Goal: Task Accomplishment & Management: Use online tool/utility

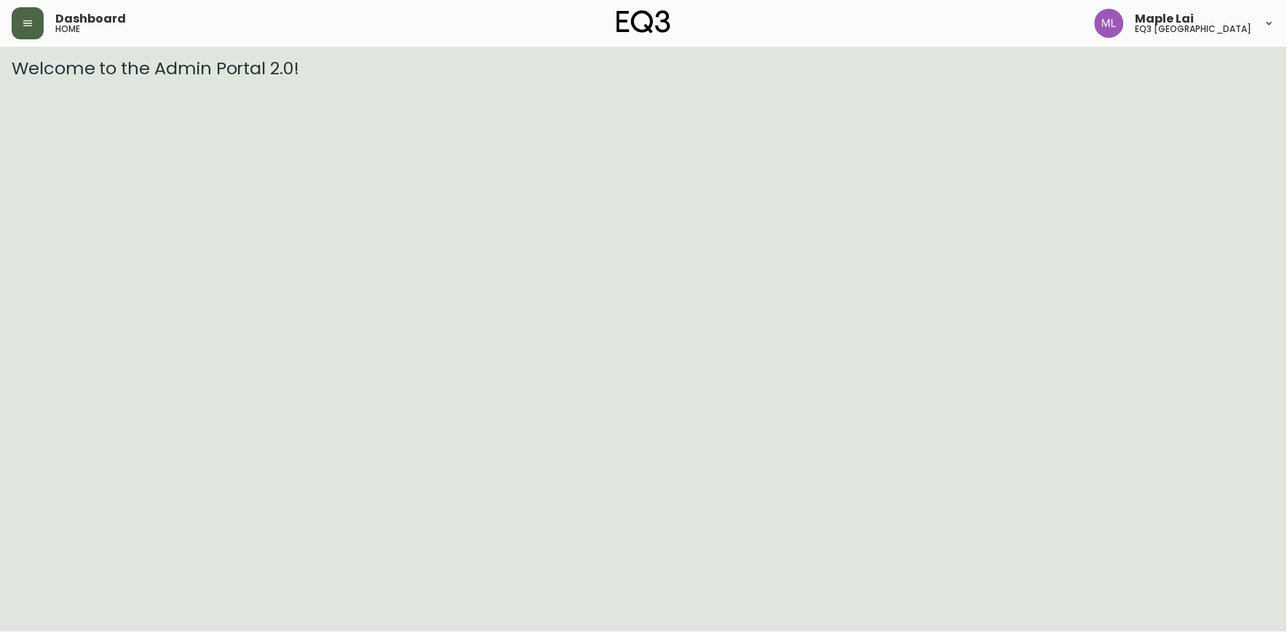
click at [31, 9] on button "button" at bounding box center [28, 23] width 32 height 32
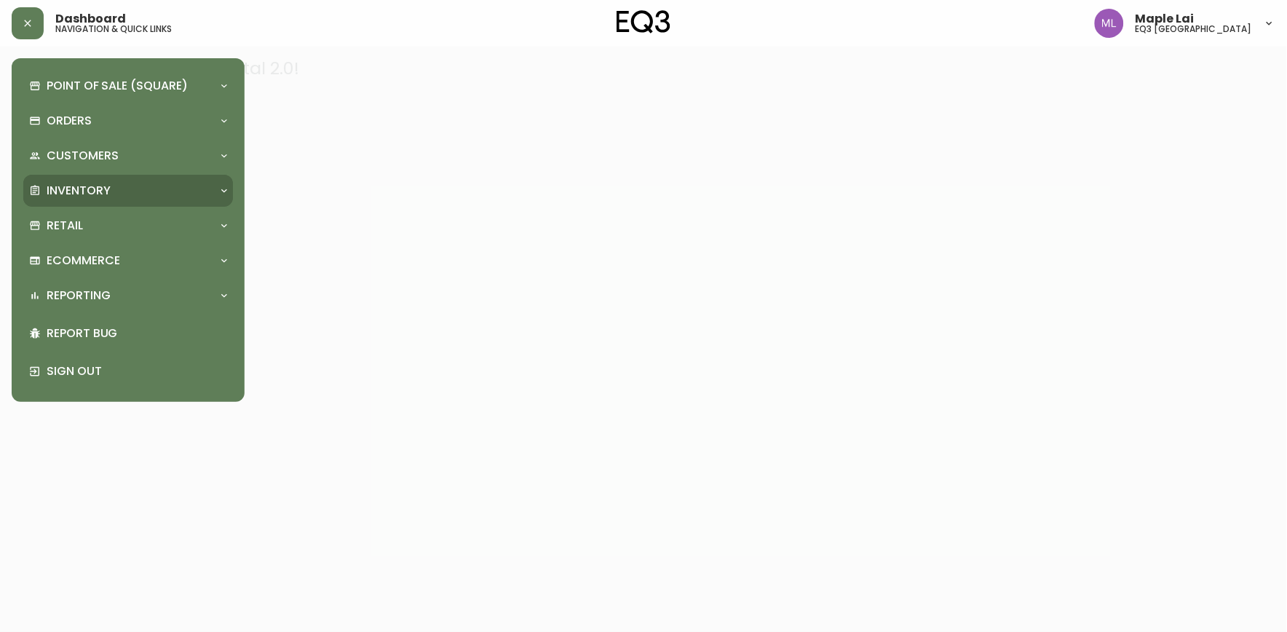
click at [109, 188] on p "Inventory" at bounding box center [79, 191] width 64 height 16
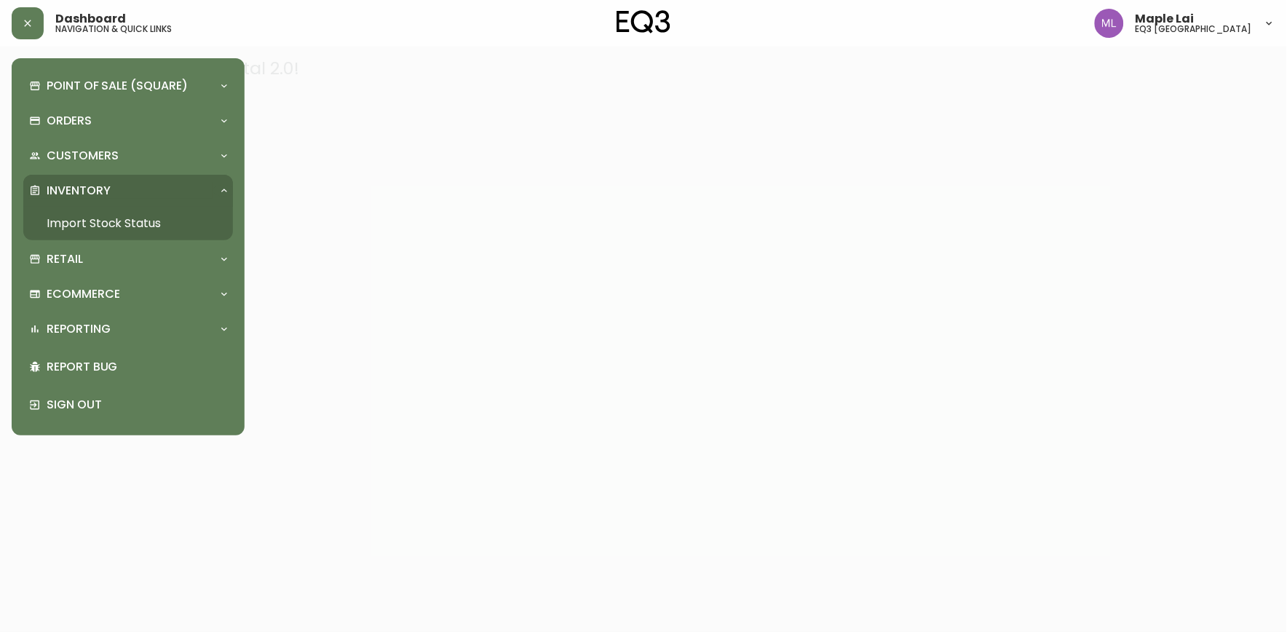
click at [139, 215] on link "Import Stock Status" at bounding box center [128, 223] width 210 height 33
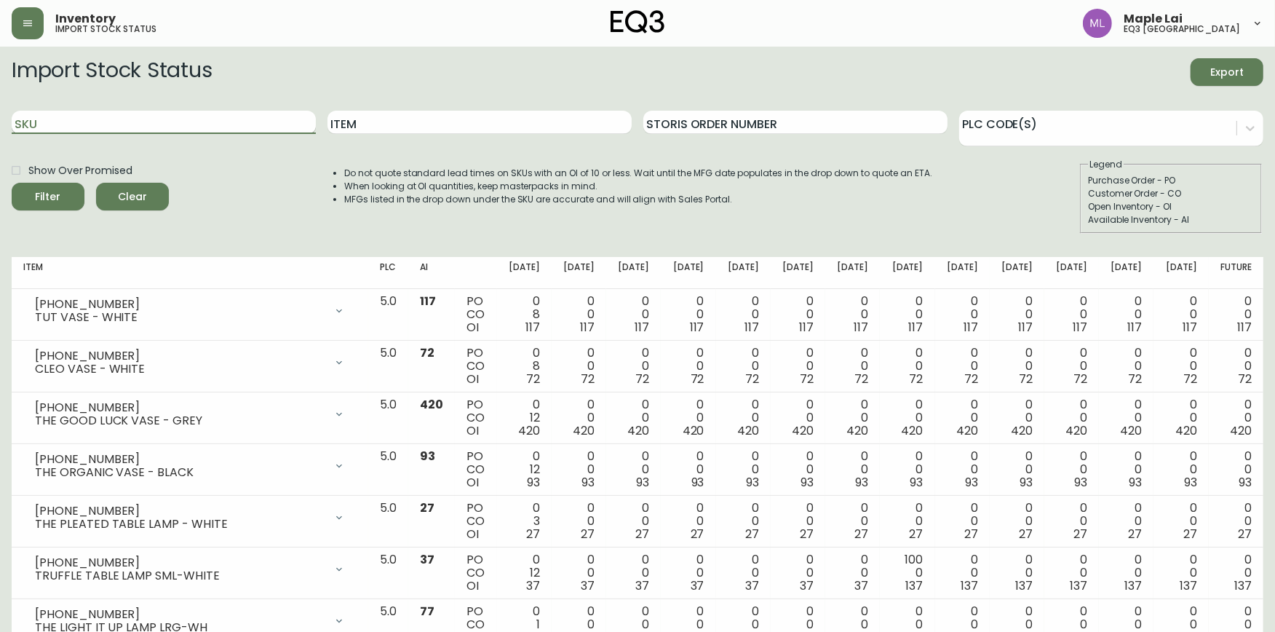
click at [169, 120] on input "SKU" at bounding box center [164, 122] width 304 height 23
paste input "[PHONE_NUMBER]"
click at [12, 183] on button "Filter" at bounding box center [48, 197] width 73 height 28
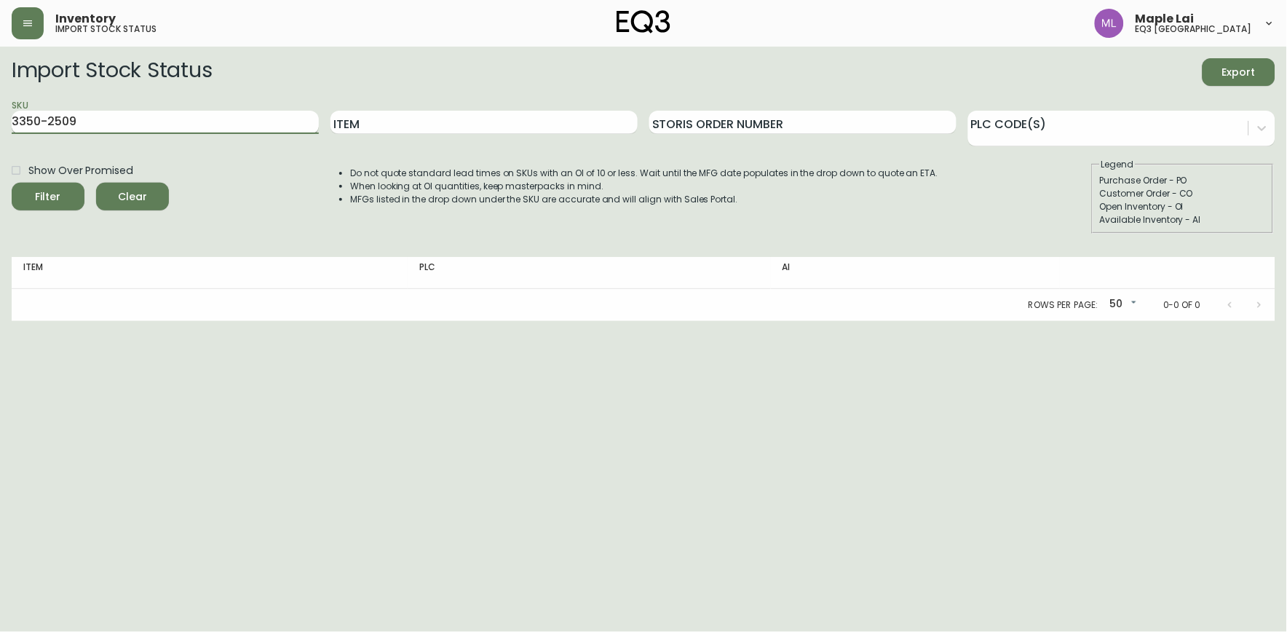
click at [12, 183] on button "Filter" at bounding box center [48, 197] width 73 height 28
click at [196, 121] on input "3350-2509" at bounding box center [165, 122] width 307 height 23
type input "3"
paste input "[PHONE_NUMBER]"
click at [12, 183] on button "Filter" at bounding box center [48, 197] width 73 height 28
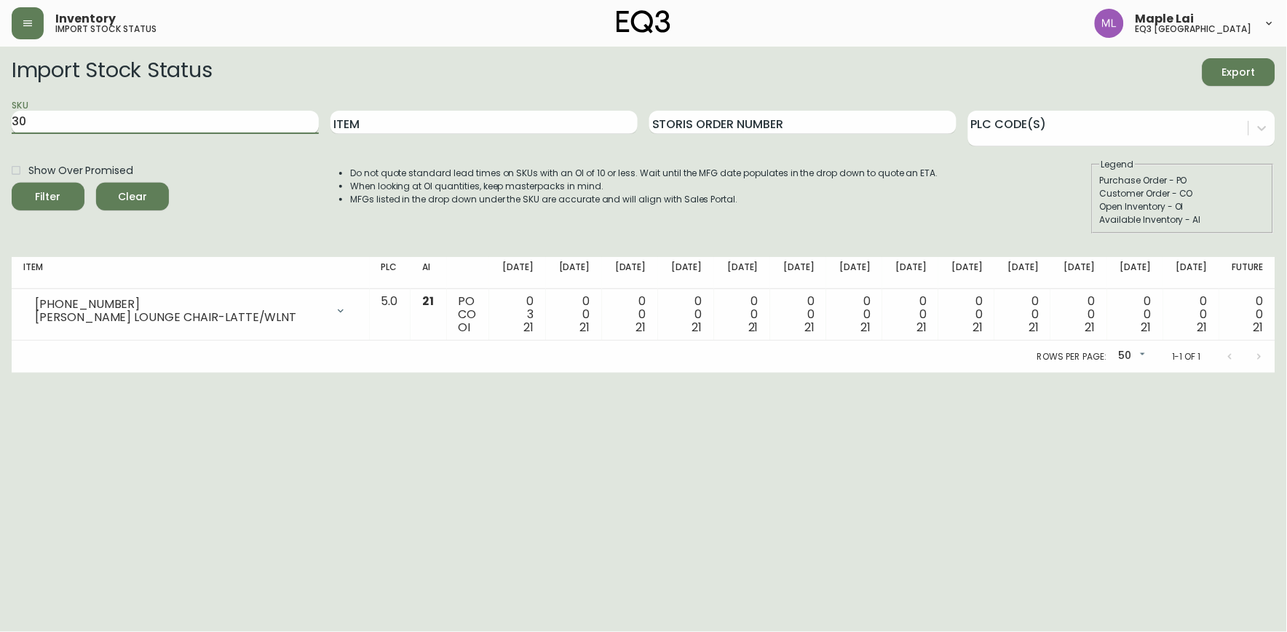
type input "3"
paste input "30132-01-5KTA07"
click at [12, 183] on button "Filter" at bounding box center [48, 197] width 73 height 28
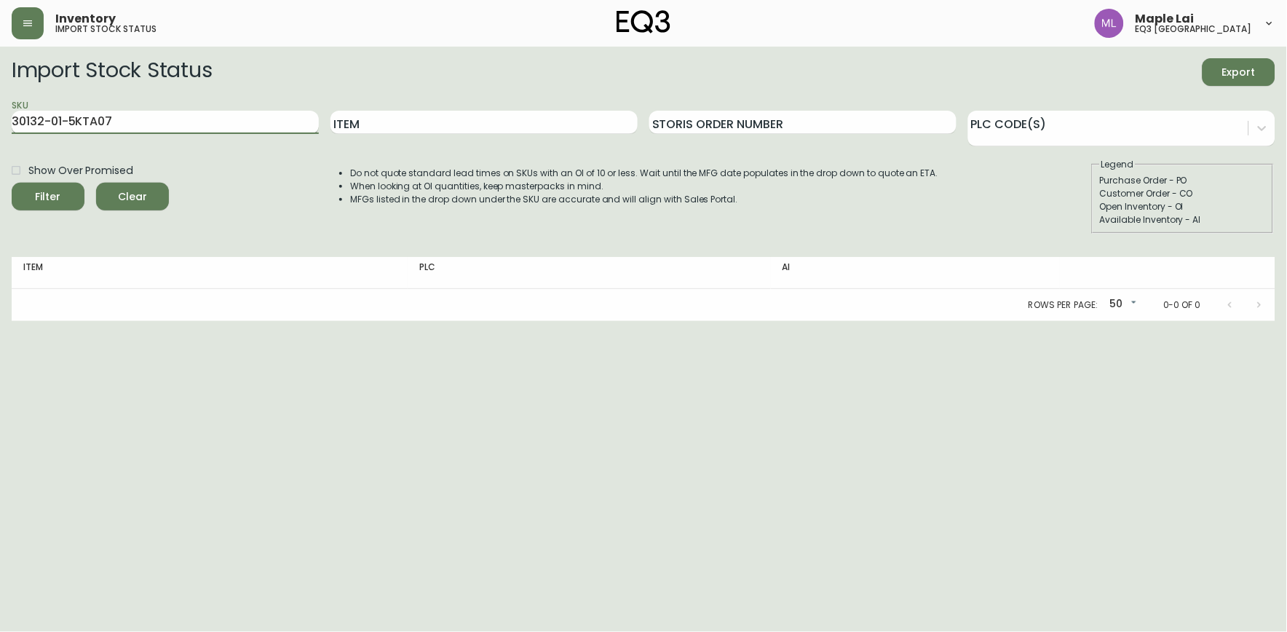
click at [12, 183] on button "Filter" at bounding box center [48, 197] width 73 height 28
type input "3"
paste input "37116-02-895A08"
click at [12, 183] on button "Filter" at bounding box center [48, 197] width 73 height 28
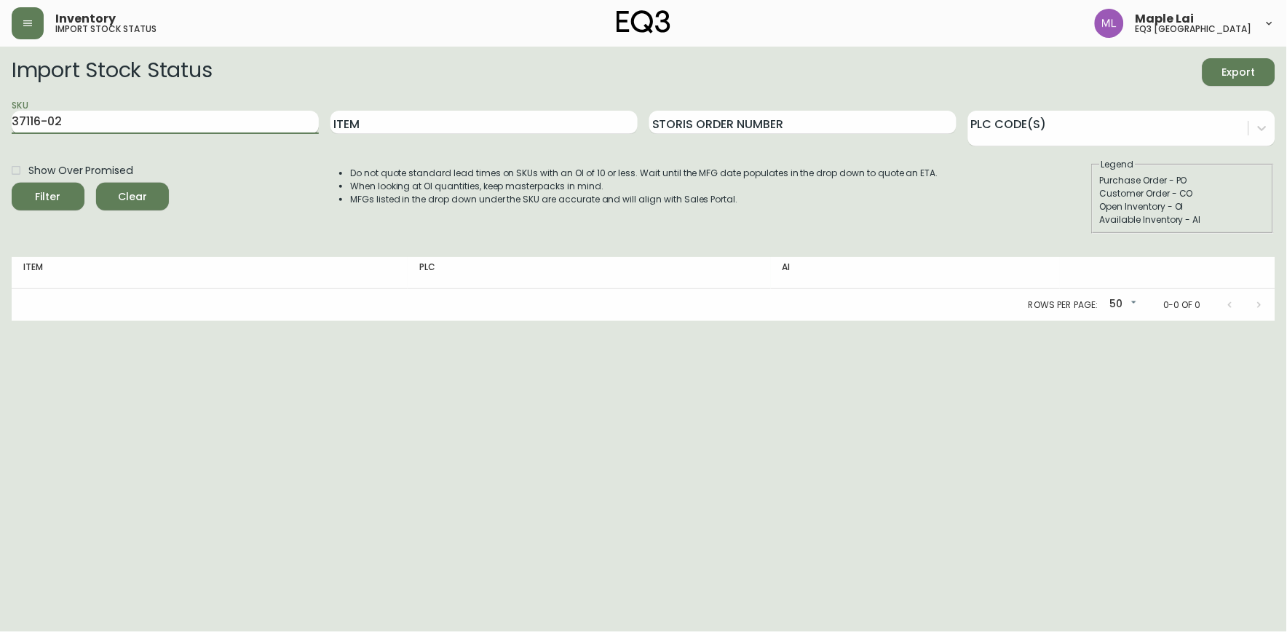
click at [12, 183] on button "Filter" at bounding box center [48, 197] width 73 height 28
drag, startPoint x: 117, startPoint y: 127, endPoint x: 129, endPoint y: 98, distance: 31.4
click at [127, 103] on div "SKU 37116-02" at bounding box center [165, 122] width 307 height 47
type input "3"
paste input "30116-02-748A03"
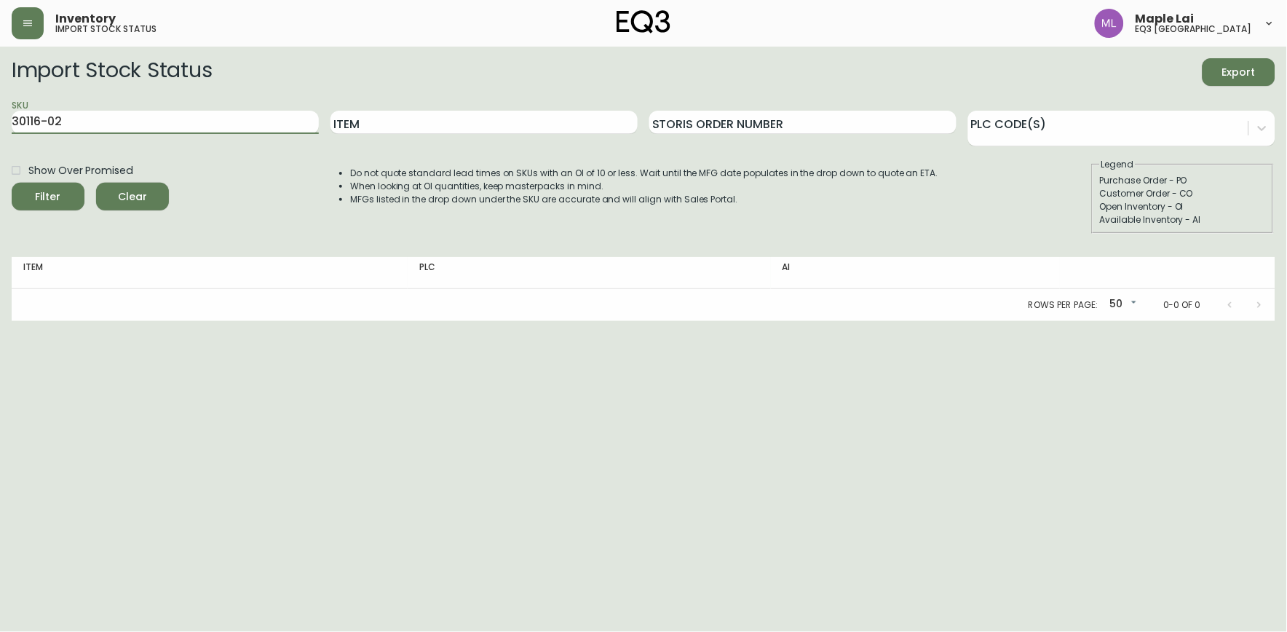
click at [12, 183] on button "Filter" at bounding box center [48, 197] width 73 height 28
type input "3"
paste input "30116-02-748A03"
click at [12, 183] on button "Filter" at bounding box center [48, 197] width 73 height 28
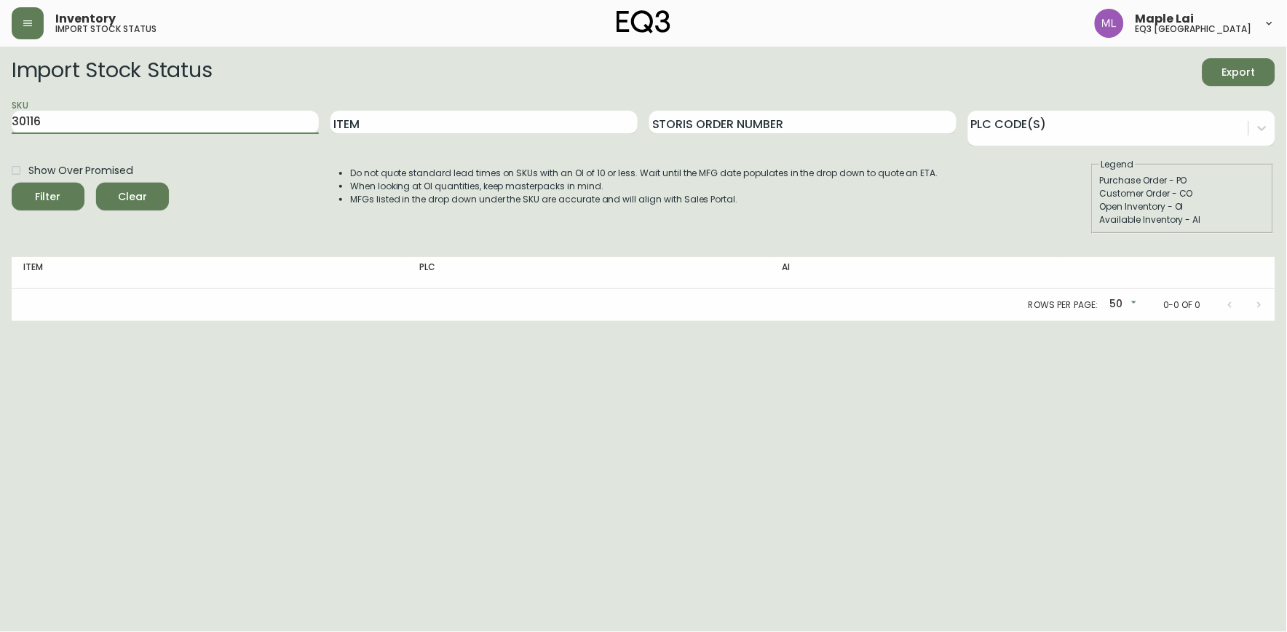
click at [12, 183] on button "Filter" at bounding box center [48, 197] width 73 height 28
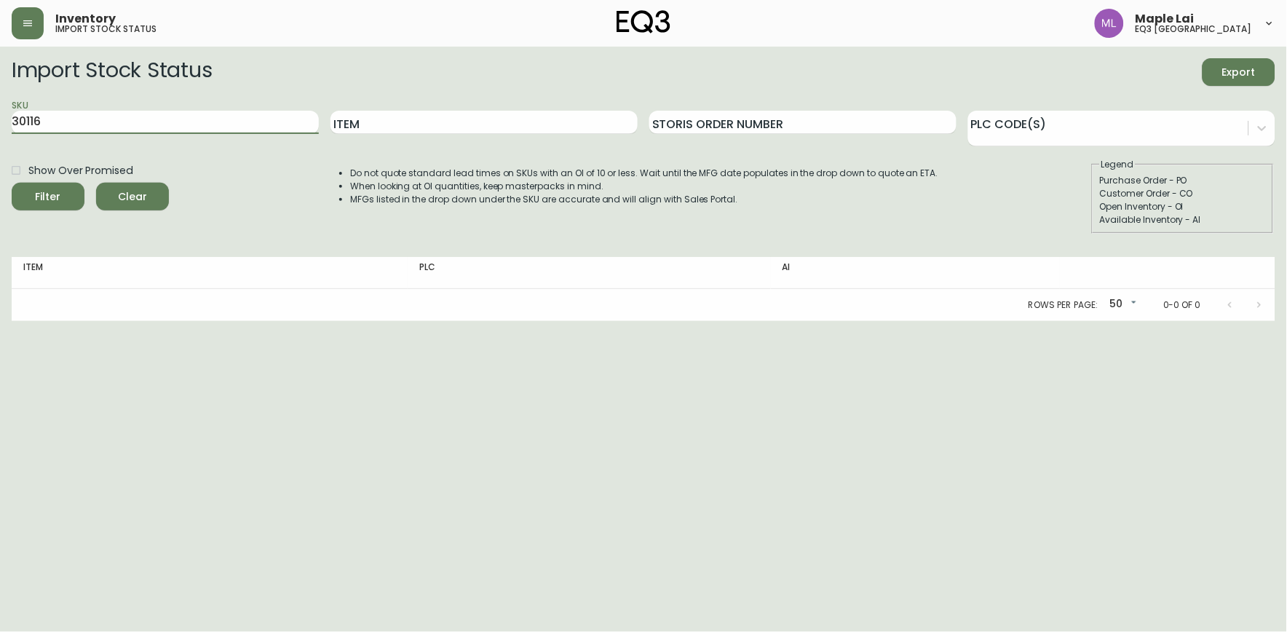
click at [12, 183] on button "Filter" at bounding box center [48, 197] width 73 height 28
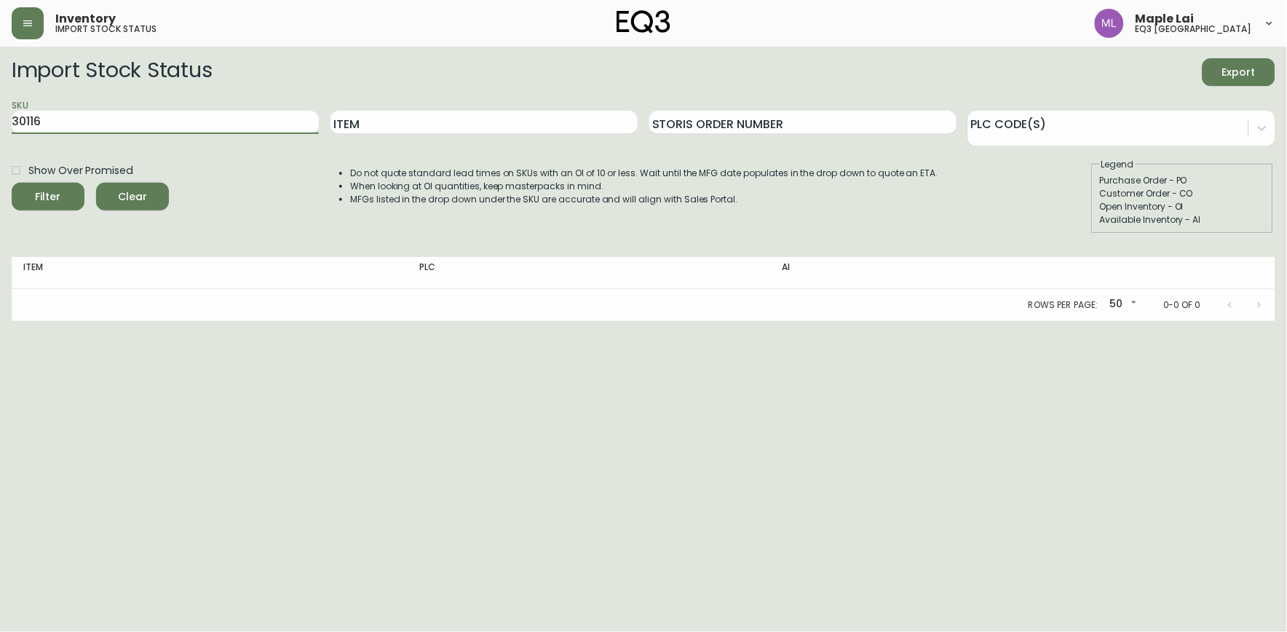
click at [12, 183] on button "Filter" at bounding box center [48, 197] width 73 height 28
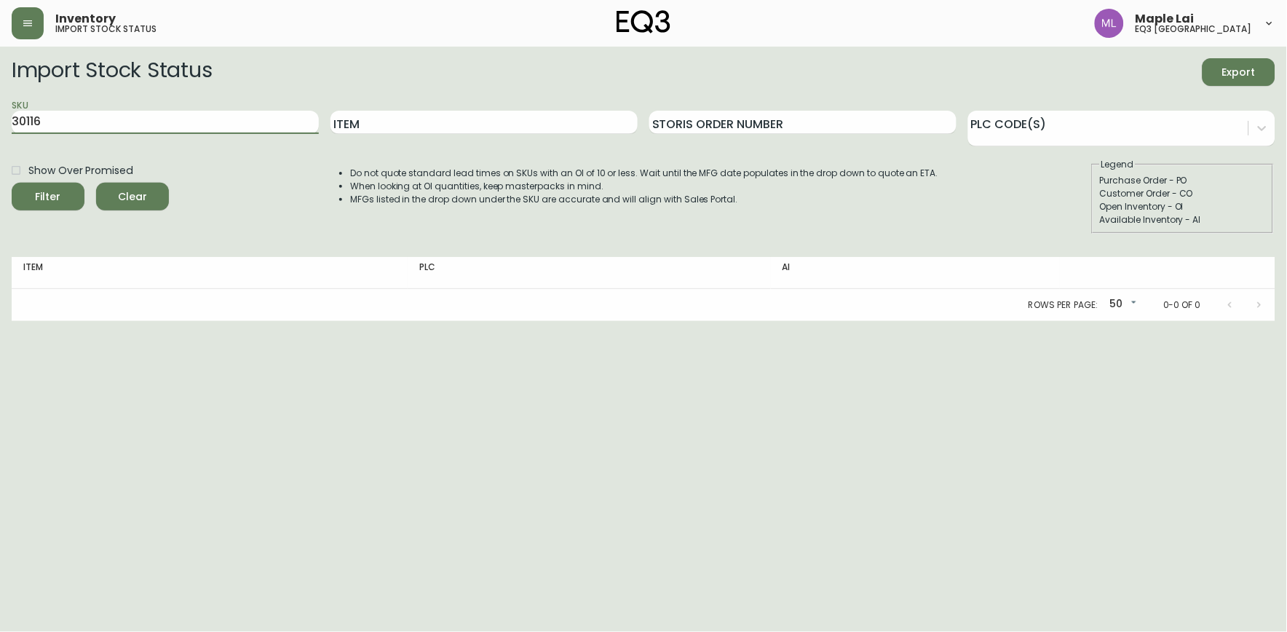
click at [12, 183] on button "Filter" at bounding box center [48, 197] width 73 height 28
type input "3"
